Goal: Task Accomplishment & Management: Manage account settings

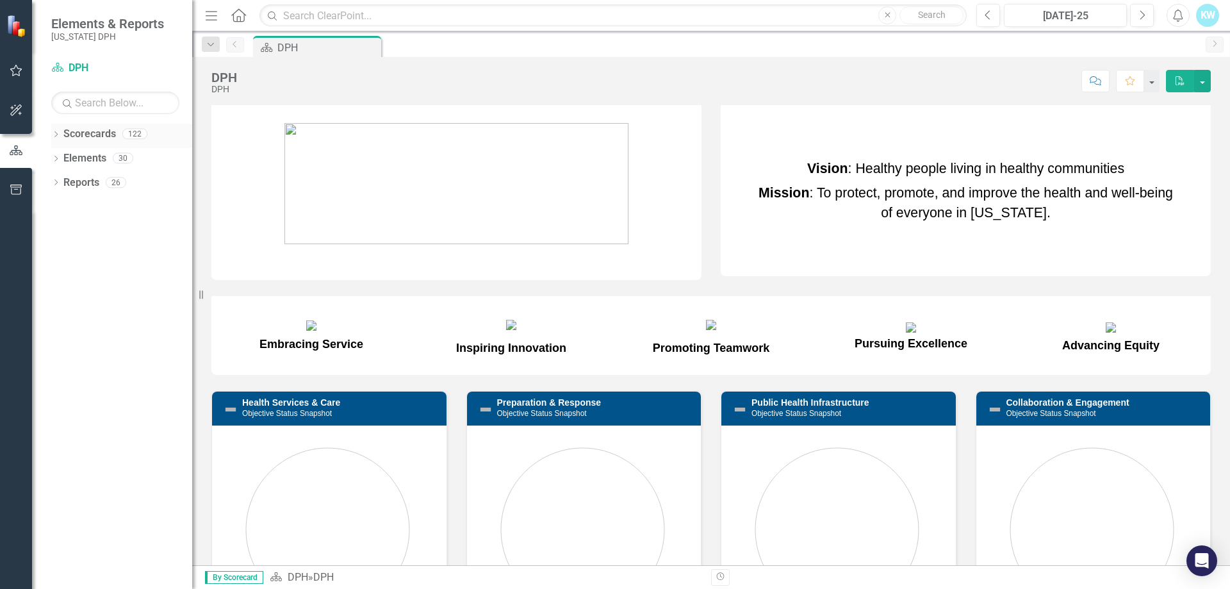
click at [97, 133] on link "Scorecards" at bounding box center [89, 134] width 53 height 15
click at [88, 159] on link "Elements" at bounding box center [84, 158] width 43 height 15
click at [89, 183] on link "Reports" at bounding box center [81, 182] width 36 height 15
click at [98, 161] on link "Elements" at bounding box center [84, 158] width 43 height 15
click at [129, 160] on div "30" at bounding box center [123, 158] width 20 height 11
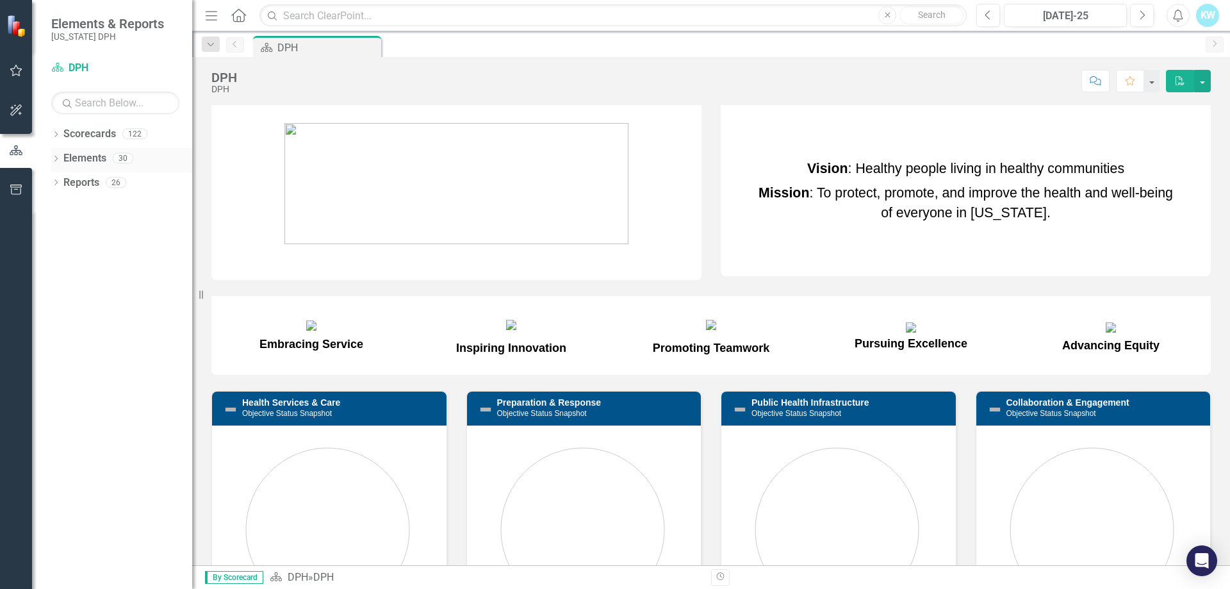
click at [127, 156] on div "30" at bounding box center [123, 158] width 20 height 11
click at [22, 72] on icon "button" at bounding box center [16, 70] width 13 height 10
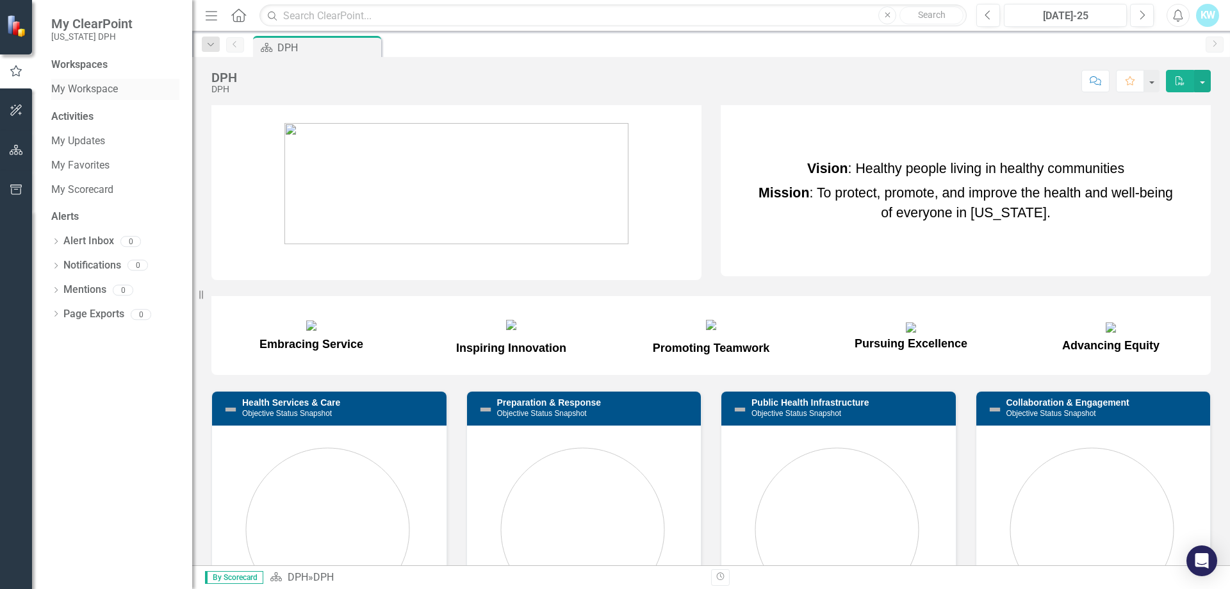
click at [97, 88] on link "My Workspace" at bounding box center [115, 89] width 128 height 15
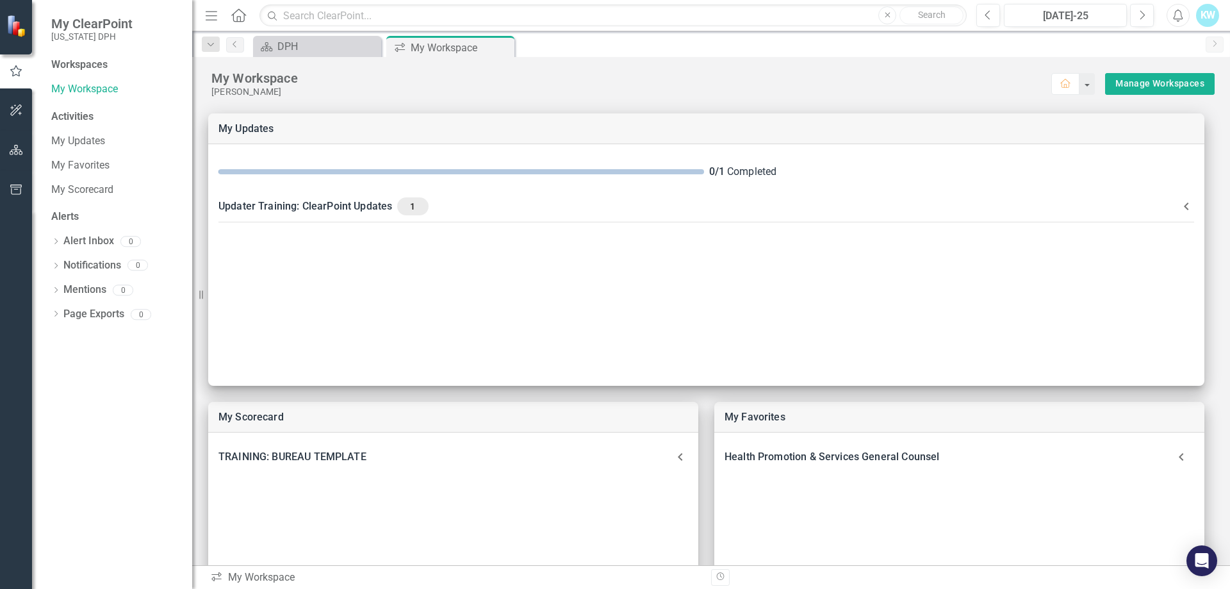
click at [10, 20] on img at bounding box center [18, 25] width 24 height 24
click at [17, 151] on icon "button" at bounding box center [16, 150] width 13 height 10
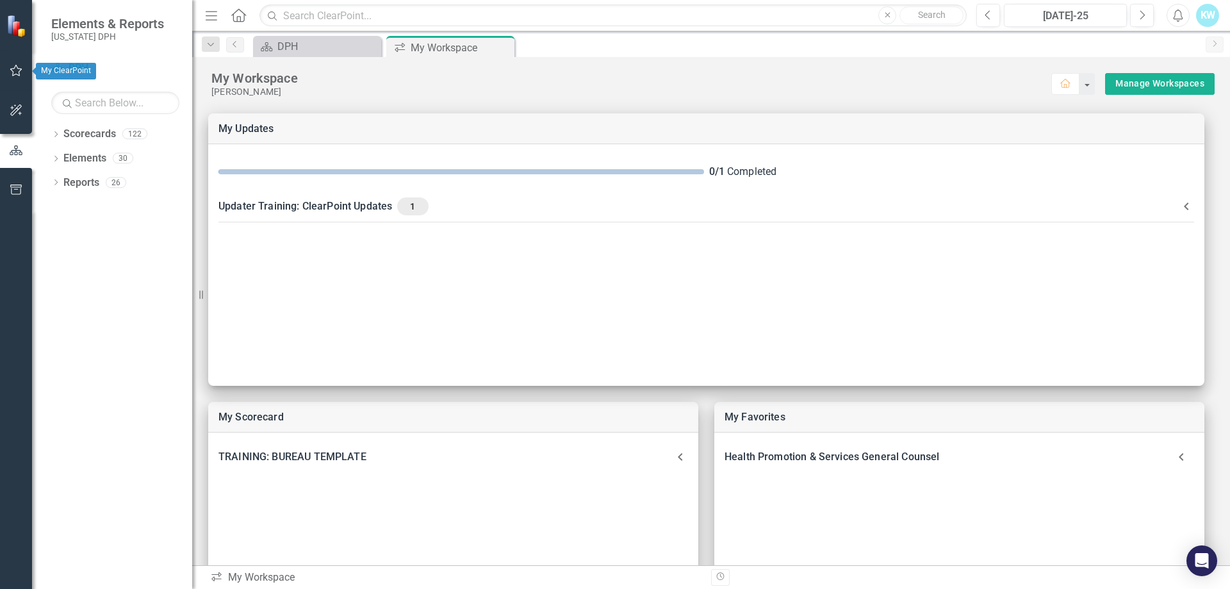
click at [13, 67] on icon "button" at bounding box center [16, 70] width 13 height 10
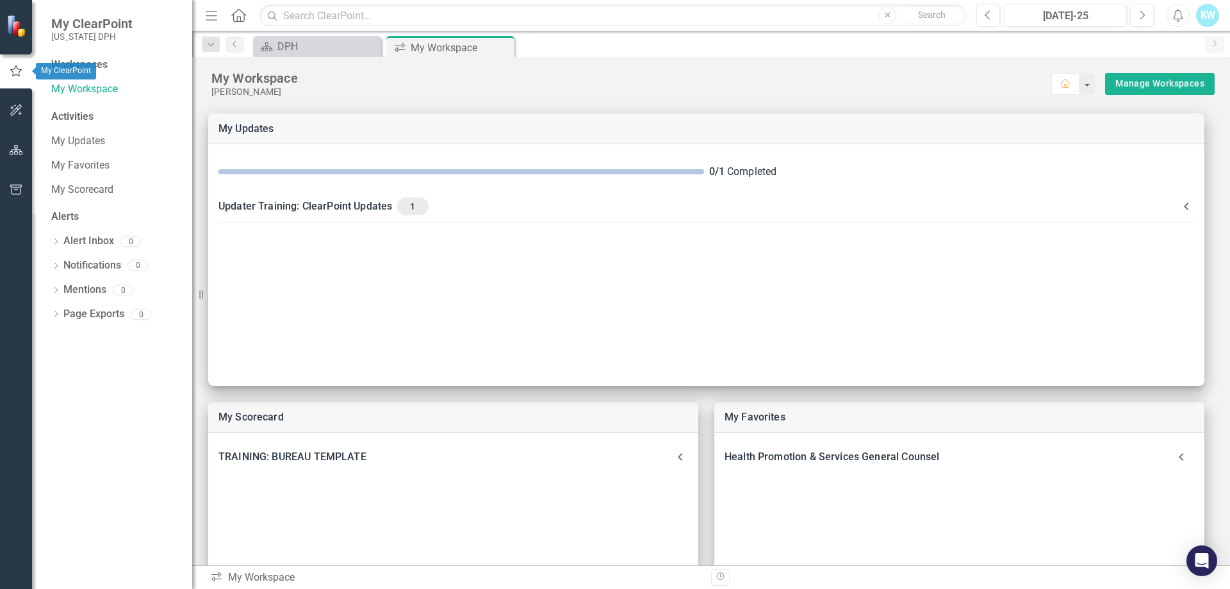
click at [17, 70] on icon "button" at bounding box center [16, 71] width 14 height 12
click at [9, 69] on icon "button" at bounding box center [16, 71] width 14 height 12
click at [1079, 89] on button "button" at bounding box center [1086, 84] width 17 height 22
click at [1087, 106] on icon at bounding box center [1082, 107] width 12 height 10
click at [66, 165] on link "My Favorites" at bounding box center [115, 165] width 128 height 15
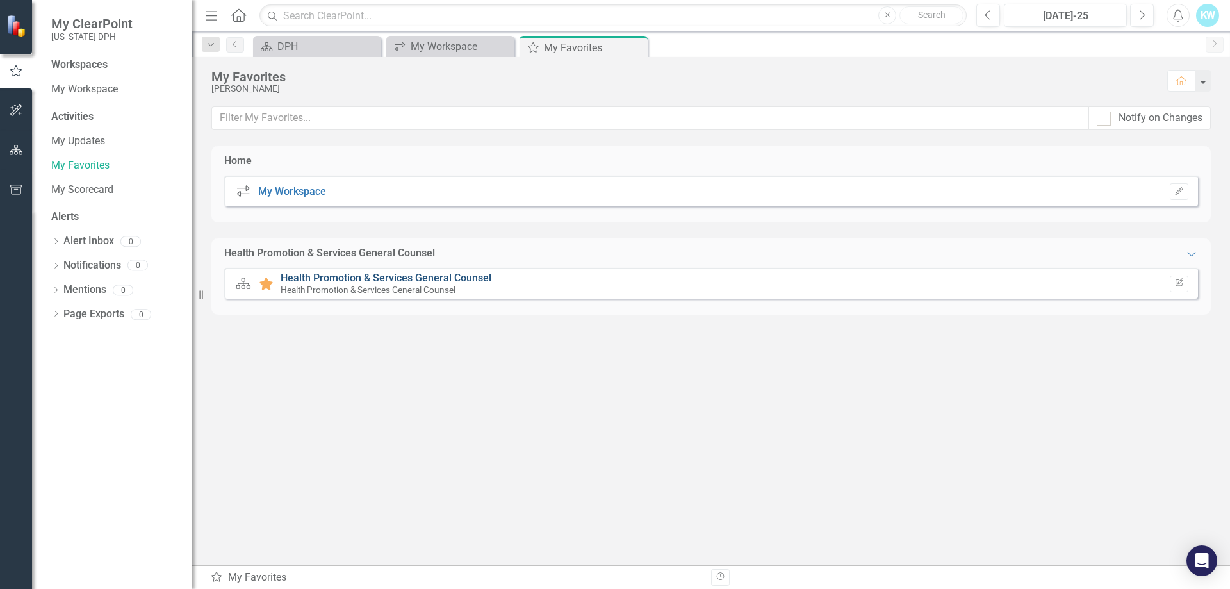
click at [369, 280] on link "Health Promotion & Services General Counsel" at bounding box center [385, 278] width 211 height 12
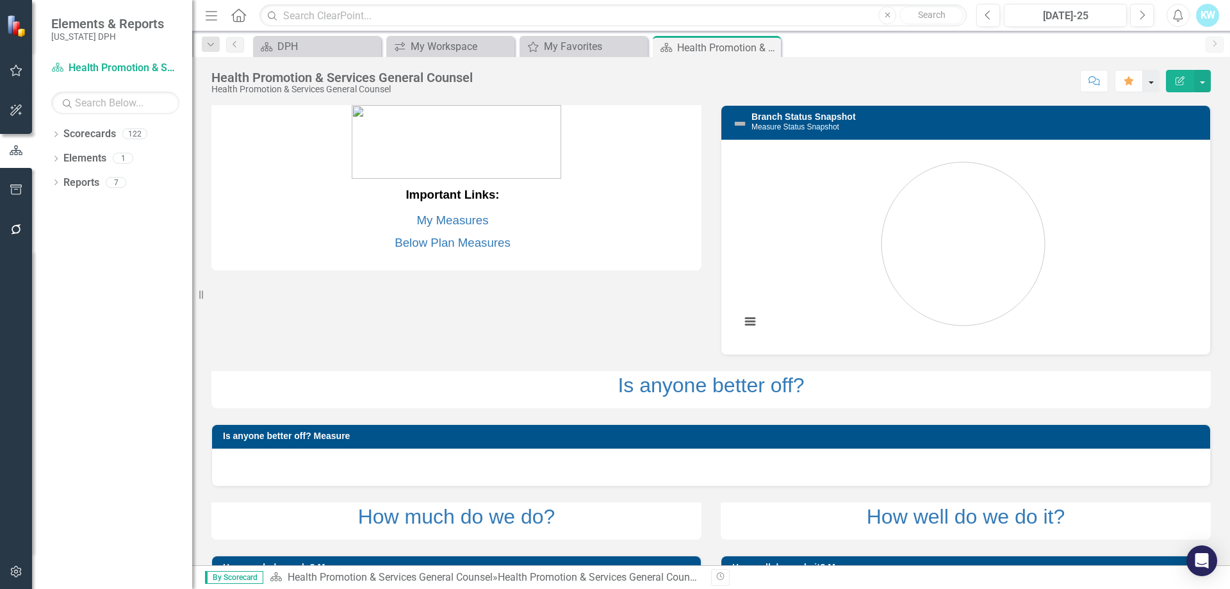
click at [1151, 82] on button "button" at bounding box center [1150, 81] width 17 height 22
click at [1077, 131] on link "Home Set As Home" at bounding box center [1105, 129] width 106 height 24
click at [110, 67] on link "Scorecard Health Promotion & Services General Counsel" at bounding box center [115, 68] width 128 height 15
click at [452, 39] on div "My Workspace" at bounding box center [452, 46] width 85 height 16
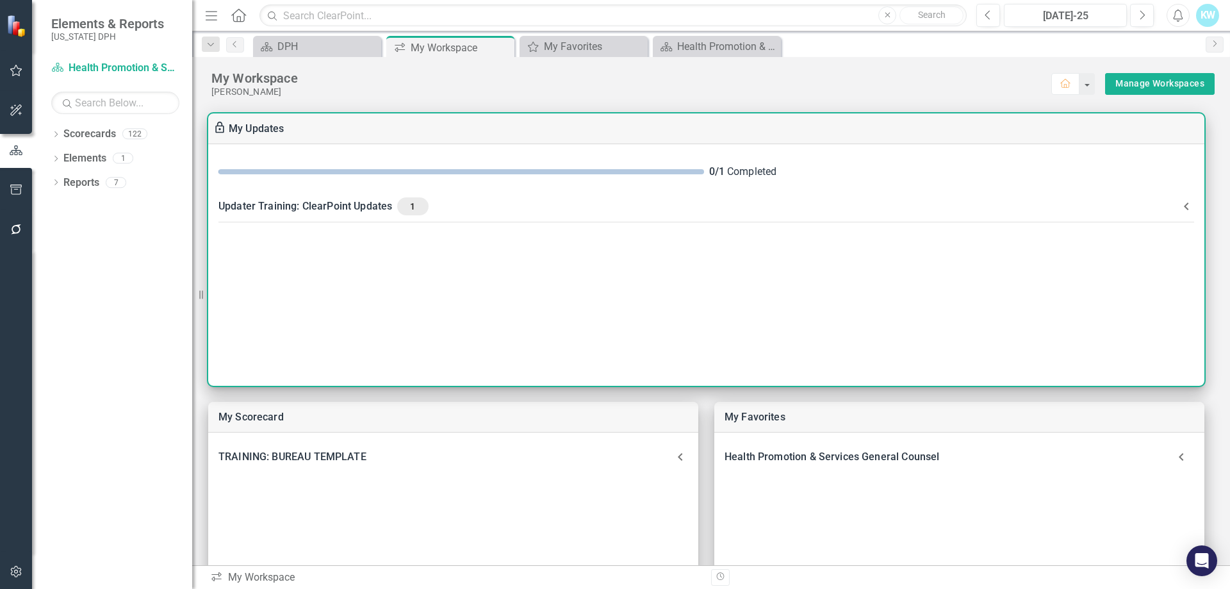
click at [412, 206] on span "1" at bounding box center [412, 206] width 20 height 12
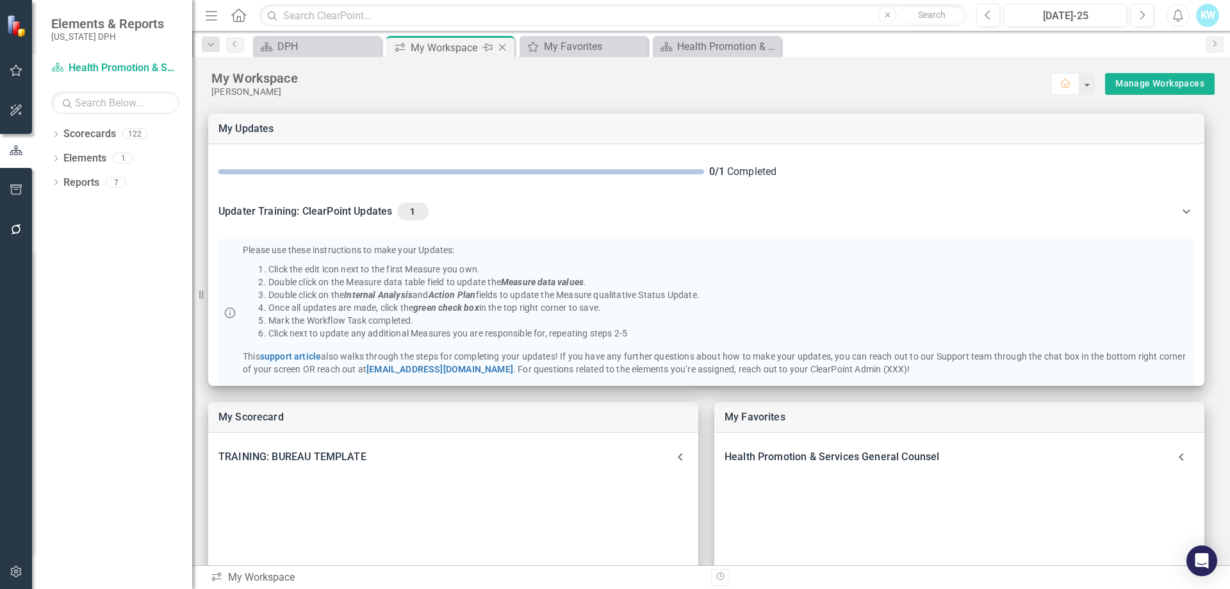
click at [473, 45] on div "My Workspace" at bounding box center [444, 48] width 69 height 16
click at [302, 43] on div "DPH" at bounding box center [319, 46] width 85 height 16
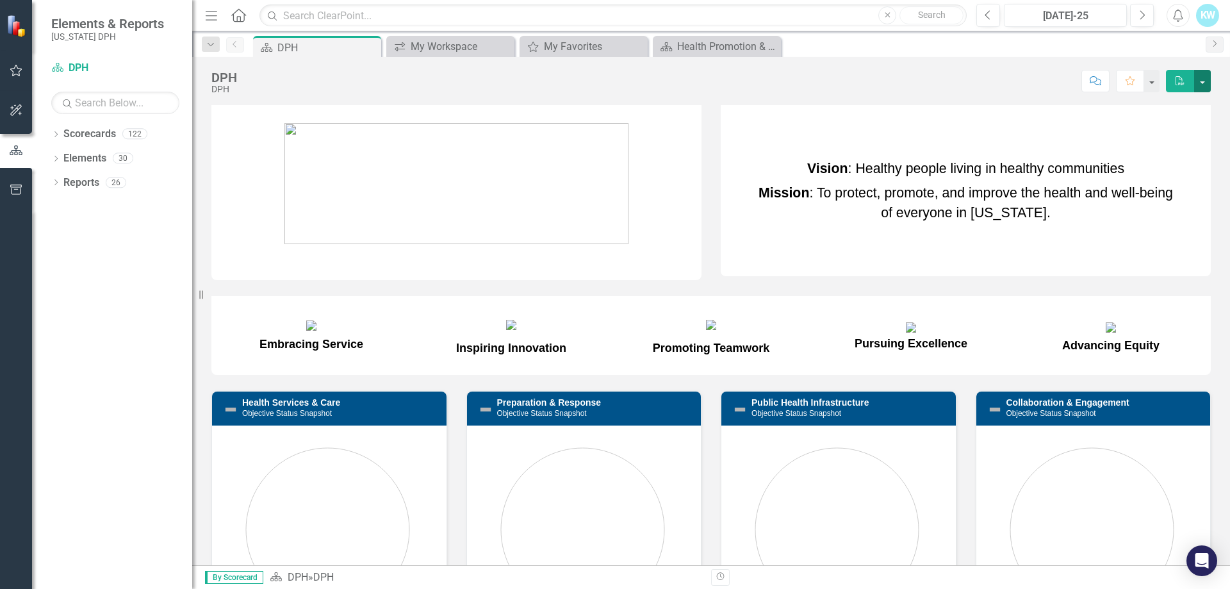
click at [1203, 81] on button "button" at bounding box center [1202, 81] width 17 height 22
click at [1149, 79] on button "button" at bounding box center [1150, 81] width 17 height 22
click at [459, 44] on div "My Workspace" at bounding box center [452, 46] width 85 height 16
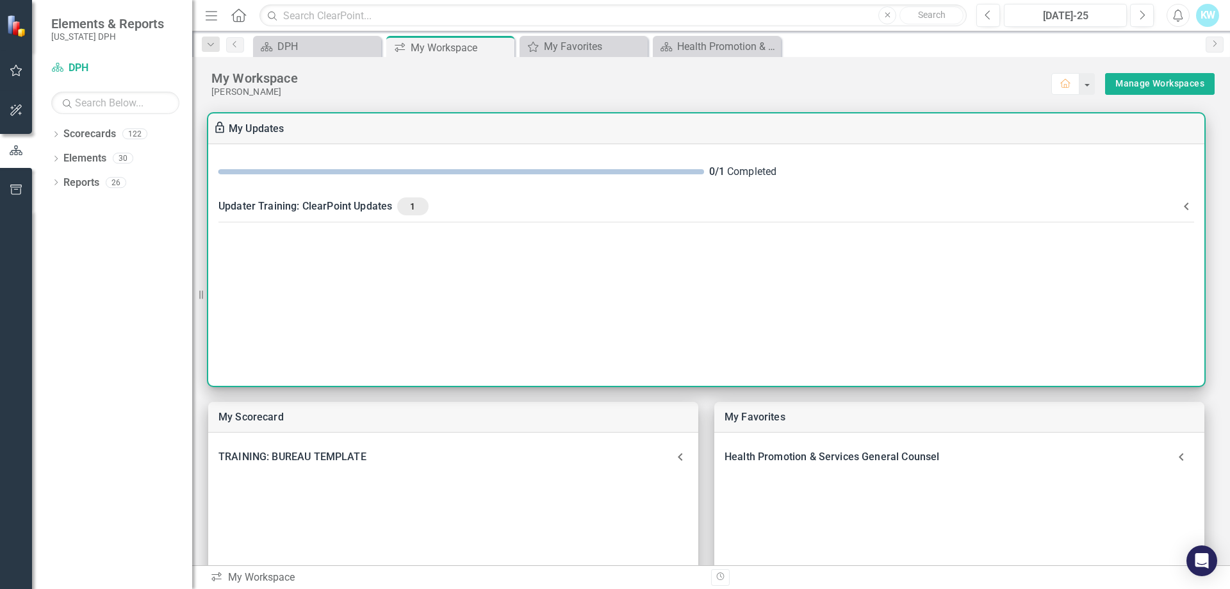
click at [408, 206] on span "1" at bounding box center [412, 206] width 20 height 12
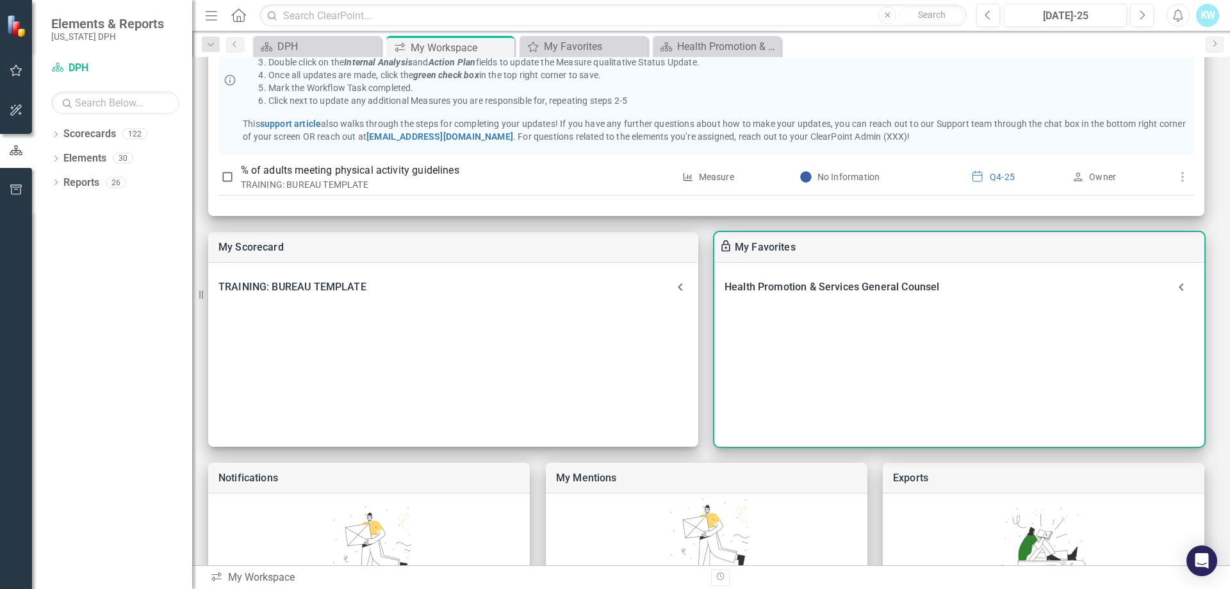
scroll to position [192, 0]
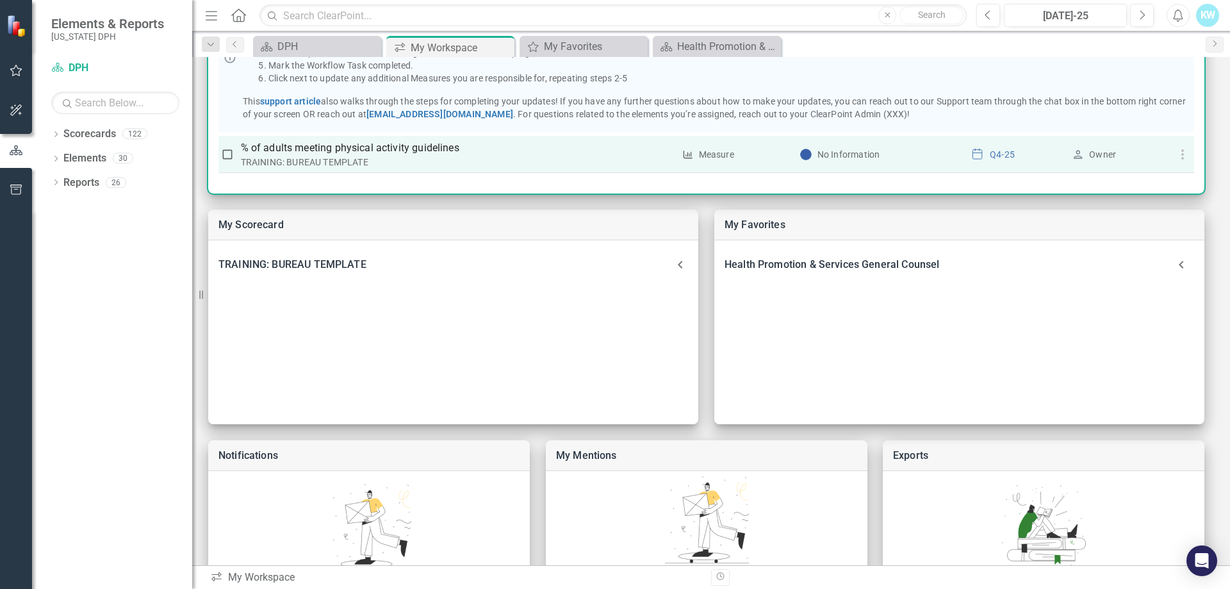
click at [708, 152] on div "Measure" at bounding box center [716, 154] width 35 height 13
click at [1176, 156] on icon "button" at bounding box center [1181, 154] width 15 height 15
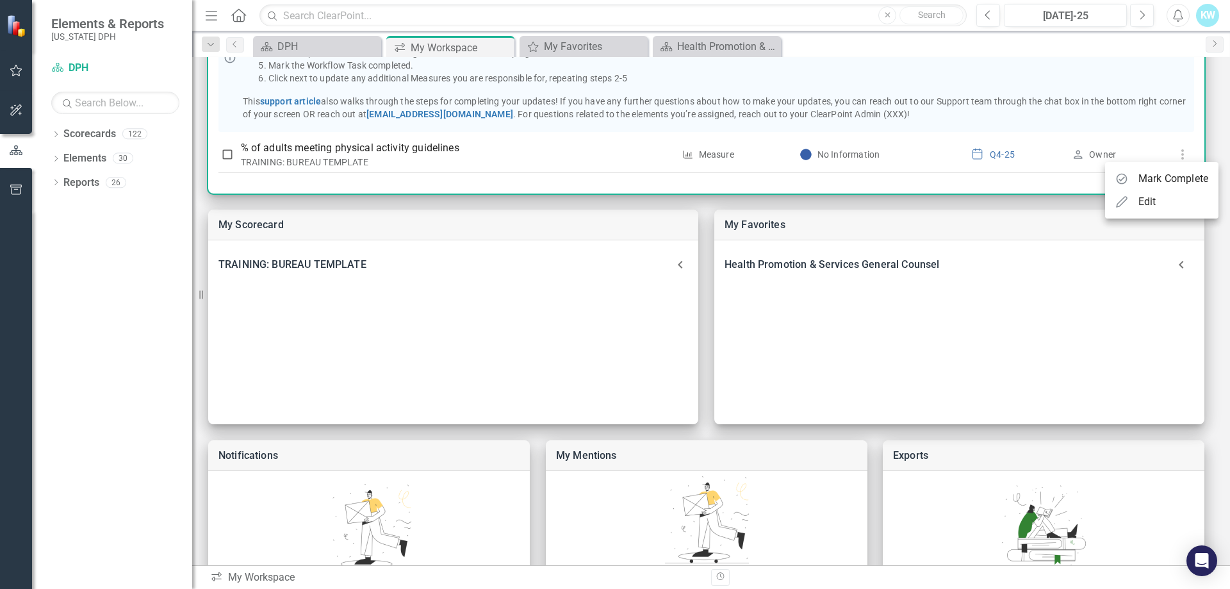
click at [695, 92] on div at bounding box center [615, 294] width 1230 height 589
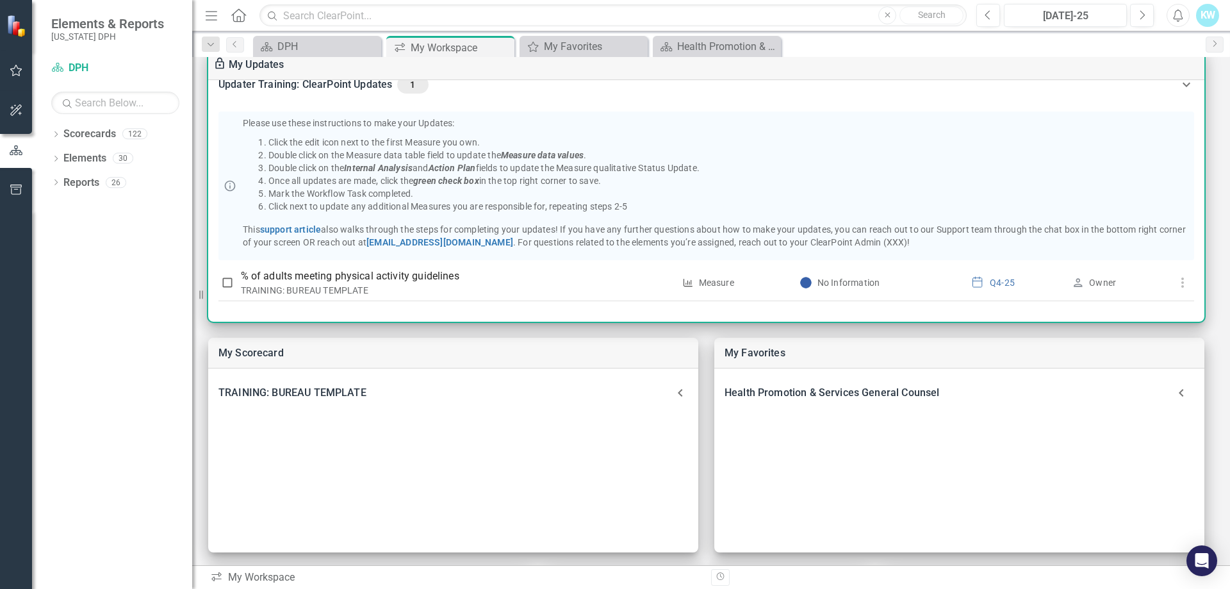
scroll to position [128, 0]
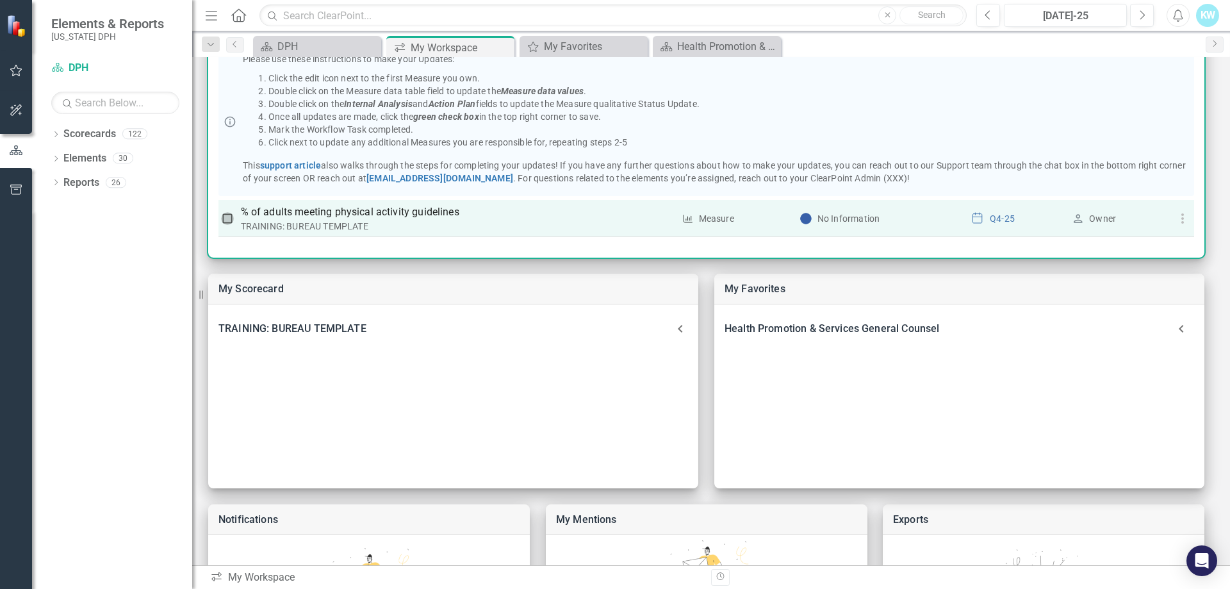
click at [232, 221] on input "checkbox" at bounding box center [227, 218] width 13 height 13
checkbox input "true"
click at [1180, 220] on icon "button" at bounding box center [1181, 218] width 15 height 15
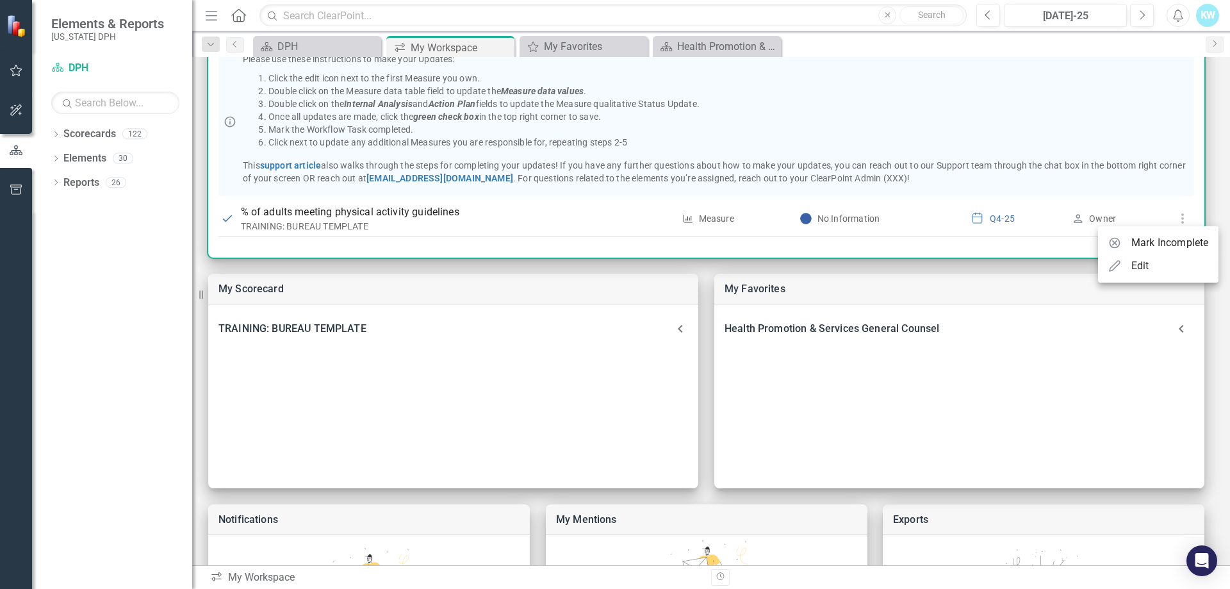
click at [1144, 268] on div "Edit" at bounding box center [1140, 265] width 18 height 15
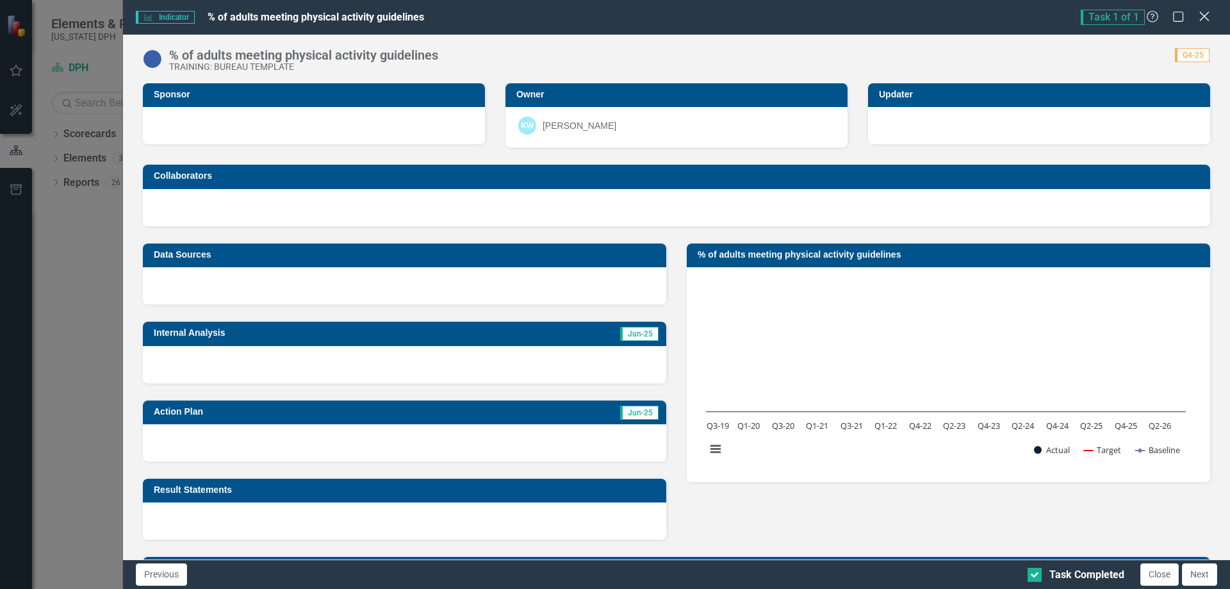
click at [1206, 18] on icon at bounding box center [1204, 17] width 10 height 10
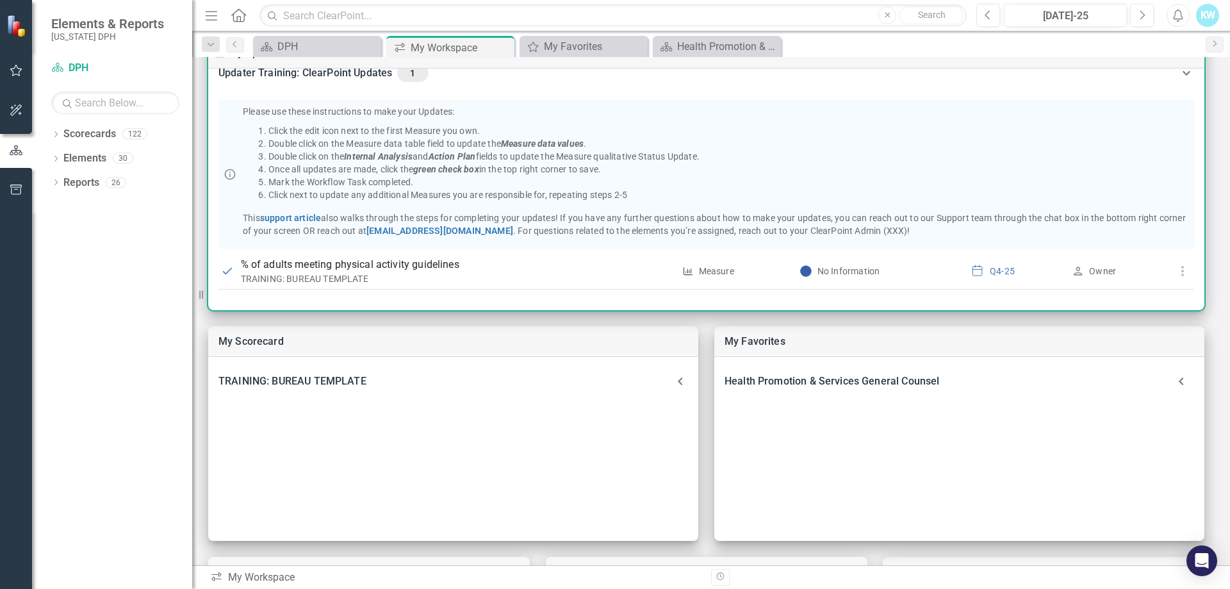
scroll to position [64, 0]
